Goal: Task Accomplishment & Management: Manage account settings

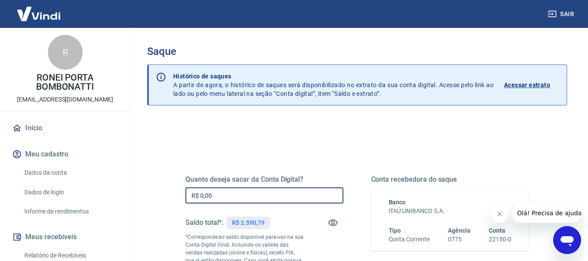
click at [234, 190] on input "R$ 0,00" at bounding box center [264, 195] width 158 height 16
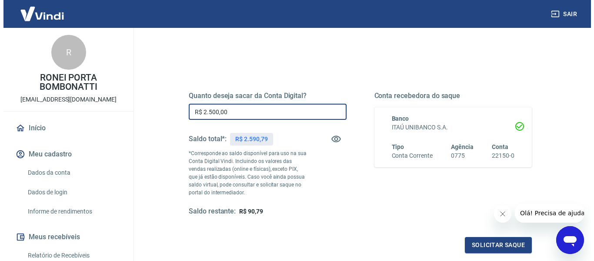
scroll to position [174, 0]
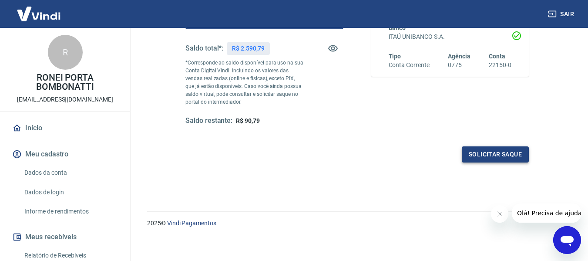
type input "R$ 2.500,00"
click at [487, 153] on button "Solicitar saque" at bounding box center [495, 154] width 67 height 16
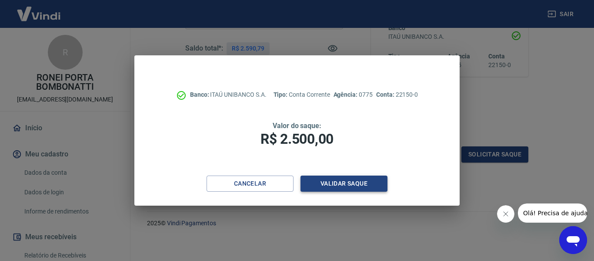
click at [339, 179] on button "Validar saque" at bounding box center [344, 183] width 87 height 16
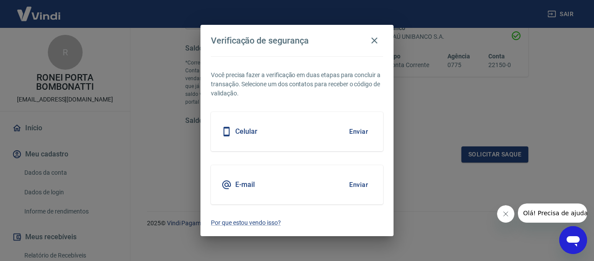
click at [338, 130] on div "Celular Enviar" at bounding box center [297, 131] width 172 height 39
click at [354, 130] on button "Enviar" at bounding box center [359, 131] width 28 height 18
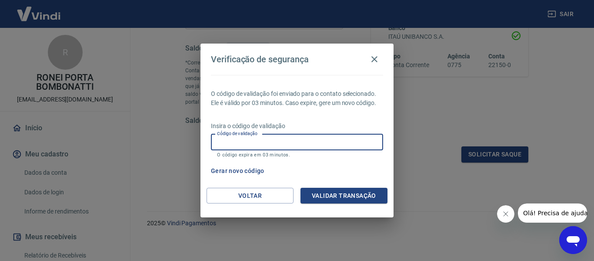
click at [345, 139] on input "Código de validação" at bounding box center [297, 142] width 172 height 16
type input "428310"
click at [340, 197] on button "Validar transação" at bounding box center [344, 195] width 87 height 16
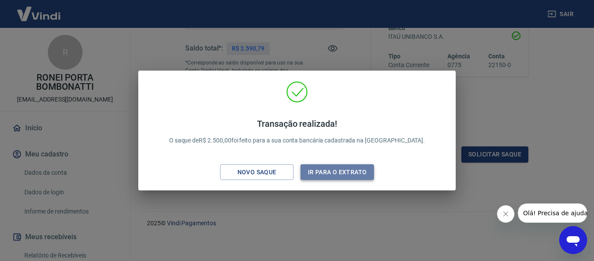
click at [338, 168] on button "Ir para o extrato" at bounding box center [338, 172] width 74 height 16
